Goal: Task Accomplishment & Management: Use online tool/utility

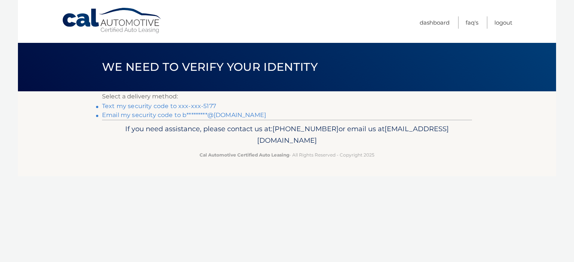
click at [164, 105] on link "Text my security code to xxx-xxx-5177" at bounding box center [159, 106] width 114 height 7
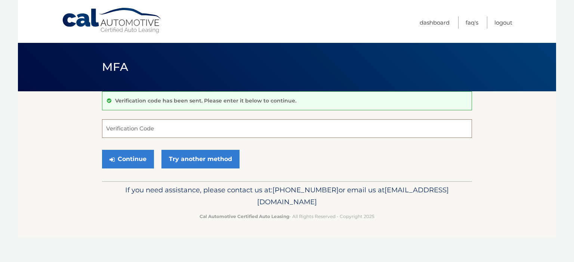
click at [174, 133] on input "Verification Code" at bounding box center [287, 128] width 370 height 19
type input "940890"
click at [102, 150] on button "Continue" at bounding box center [128, 159] width 52 height 19
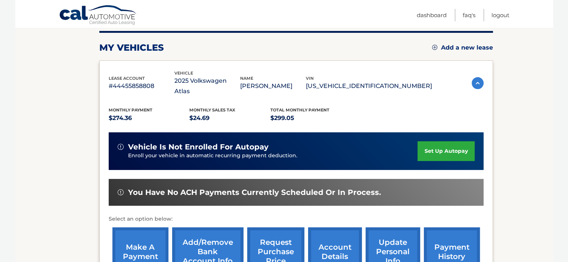
scroll to position [112, 0]
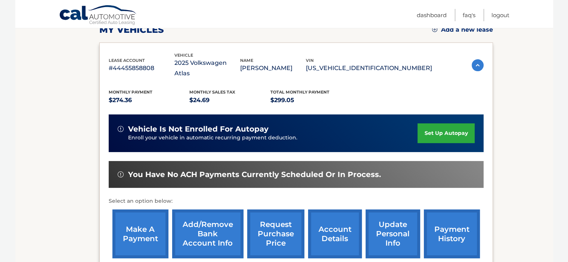
click at [143, 226] on link "make a payment" at bounding box center [140, 234] width 56 height 49
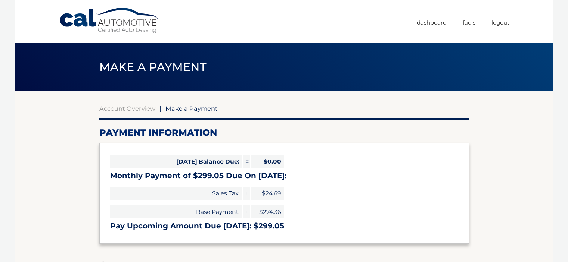
select select "MzFkMDEwNjEtM2MwNS00NTQ2LWJhNWQtN2Q5NmQ0ZWM1NjFi"
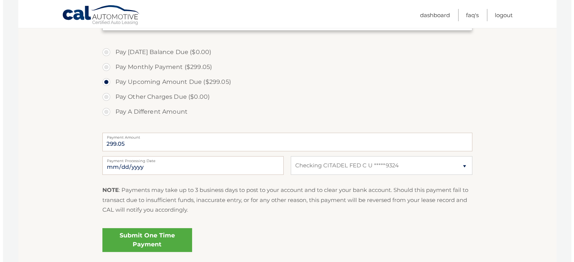
scroll to position [224, 0]
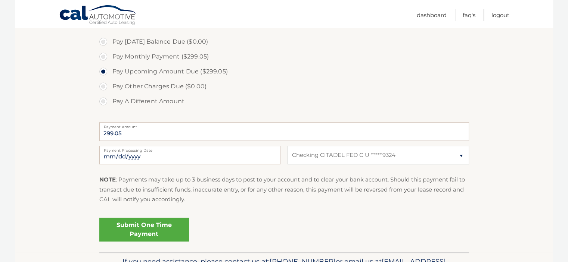
click at [168, 232] on link "Submit One Time Payment" at bounding box center [144, 230] width 90 height 24
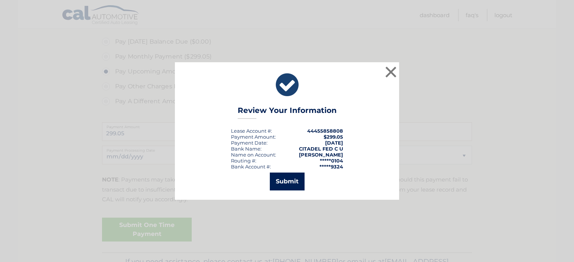
click at [287, 182] on button "Submit" at bounding box center [287, 182] width 35 height 18
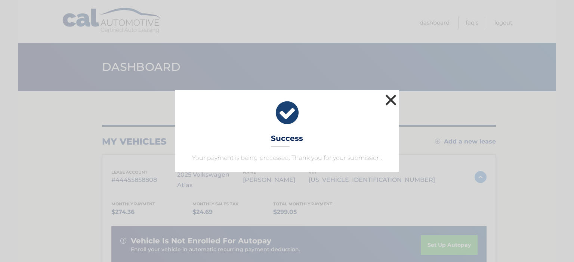
click at [388, 97] on button "×" at bounding box center [390, 100] width 15 height 15
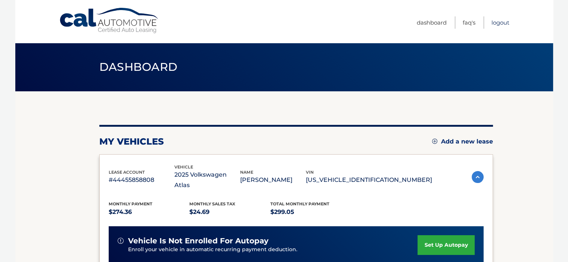
click at [500, 22] on link "Logout" at bounding box center [500, 22] width 18 height 12
